Goal: Task Accomplishment & Management: Manage account settings

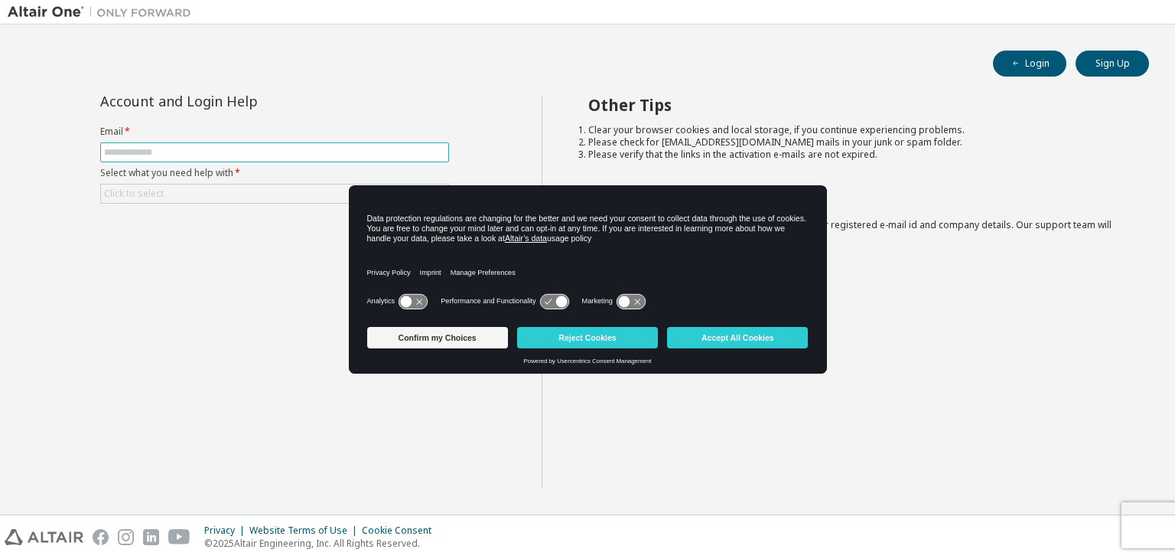
click at [150, 151] on input "text" at bounding box center [274, 152] width 341 height 12
click at [707, 337] on button "Accept All Cookies" at bounding box center [737, 337] width 141 height 21
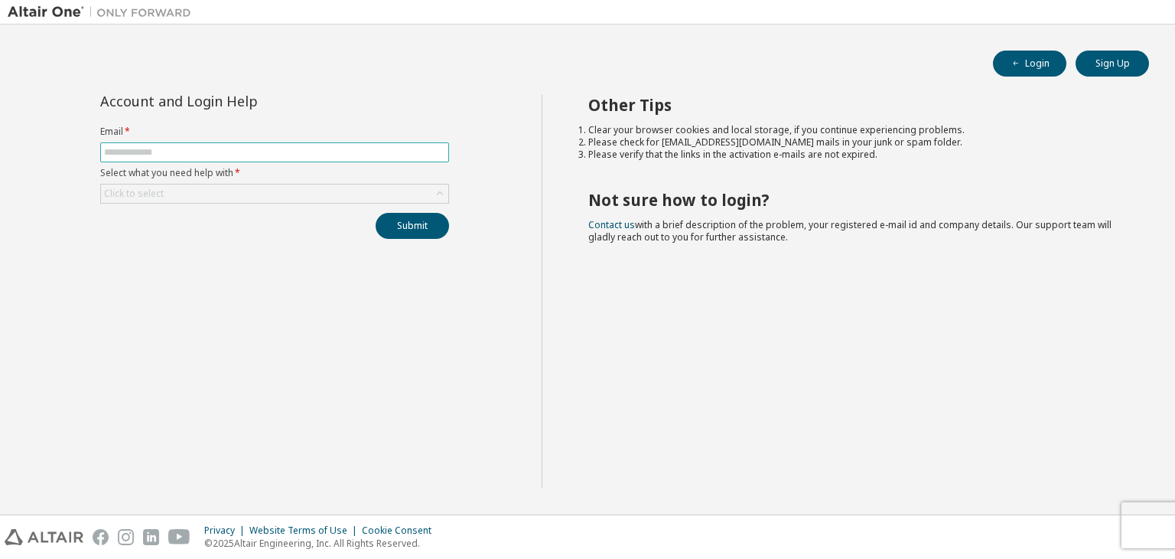
click at [119, 152] on input "text" at bounding box center [274, 152] width 341 height 12
type input "**********"
click at [157, 194] on div "Click to select" at bounding box center [134, 193] width 60 height 12
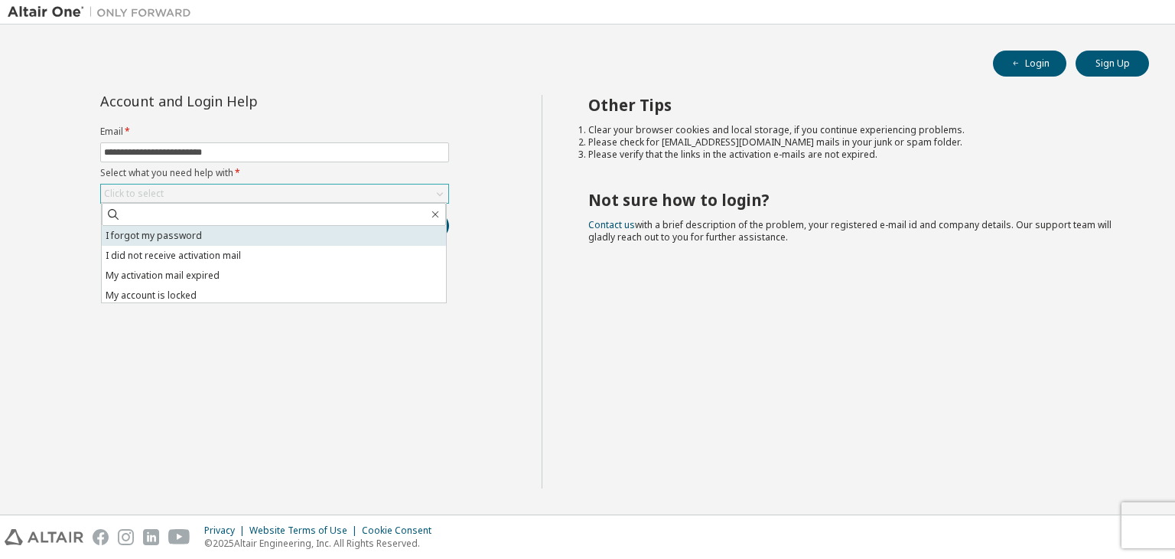
click at [158, 237] on li "I forgot my password" at bounding box center [274, 236] width 344 height 20
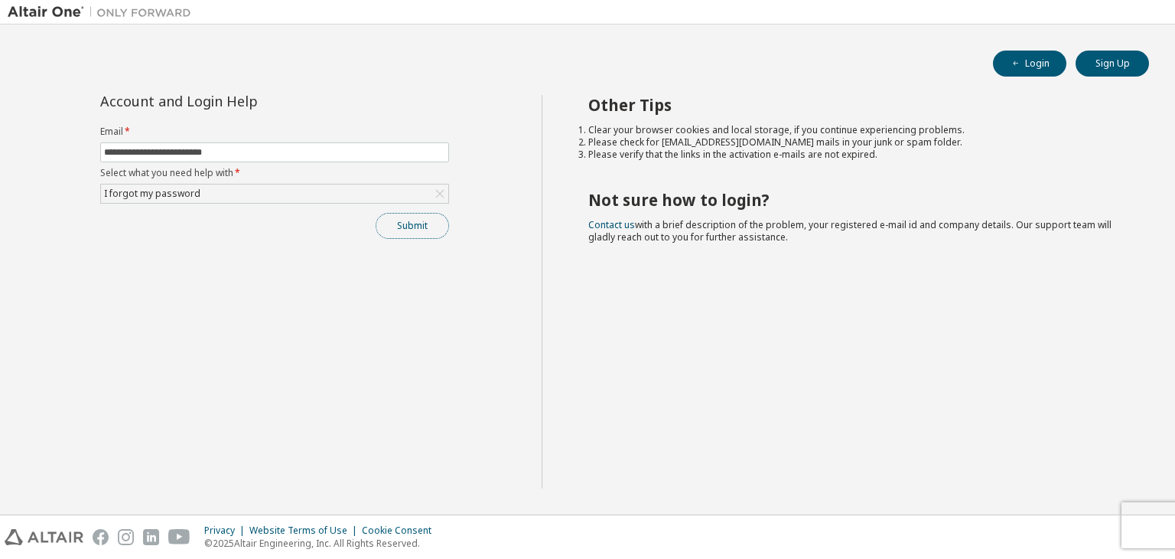
click at [407, 226] on button "Submit" at bounding box center [412, 226] width 73 height 26
